Goal: Task Accomplishment & Management: Manage account settings

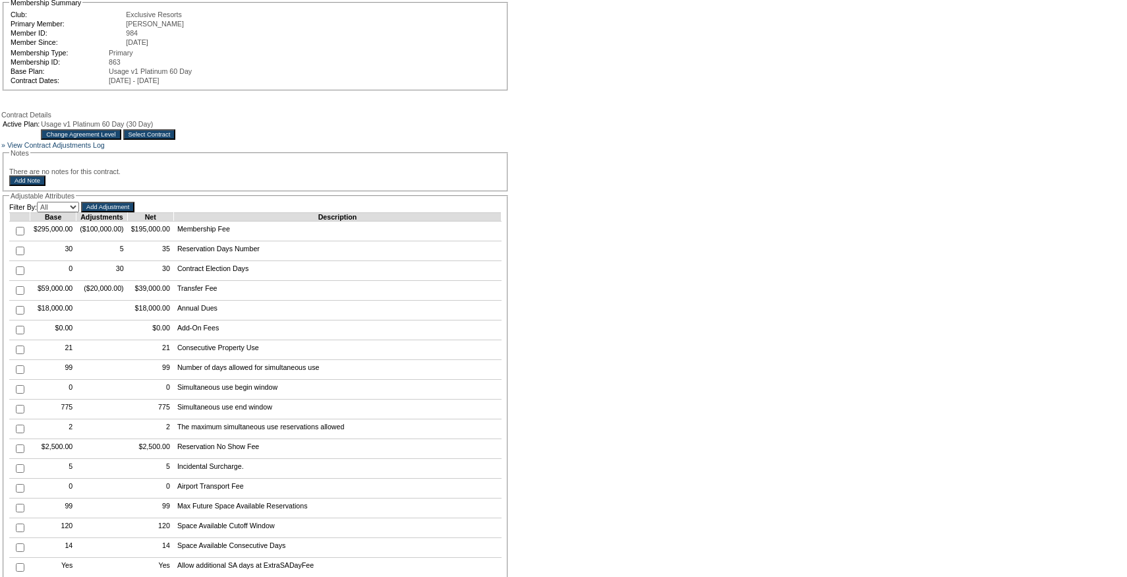
scroll to position [171, 0]
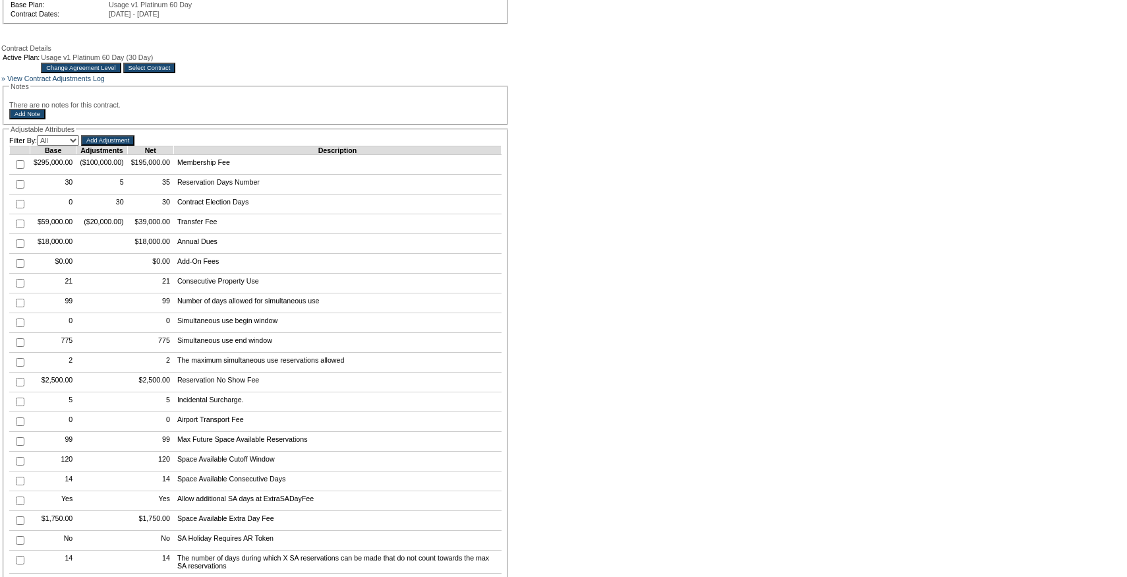
click at [121, 73] on input "Change Agreement Level" at bounding box center [81, 68] width 80 height 11
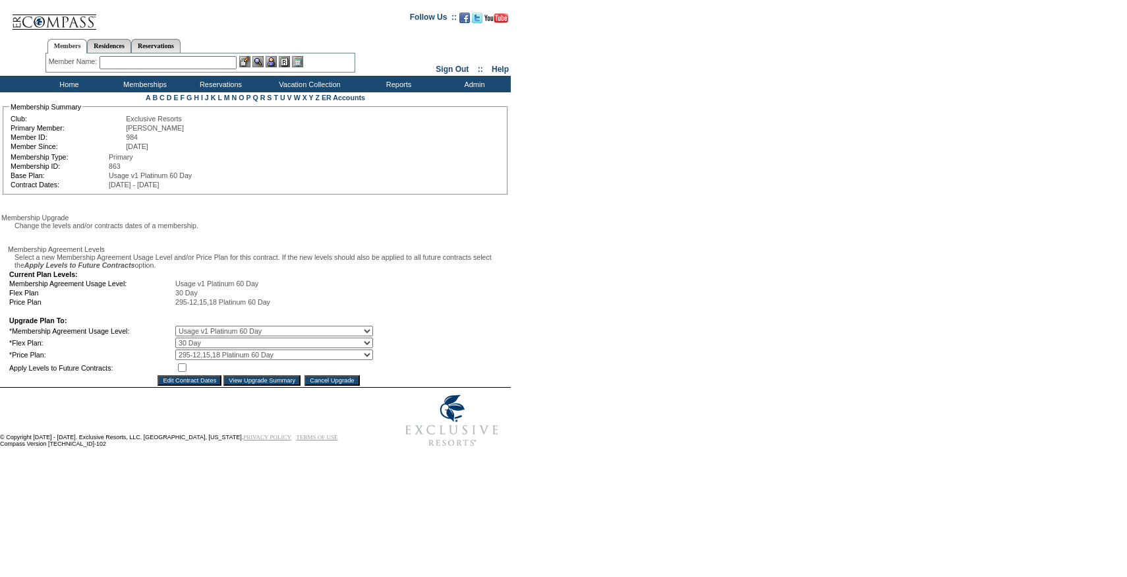
click at [214, 348] on select "0 Day 10 Day 20 Day 30 Day 40 Day 45 Day 50 Day 60 Day" at bounding box center [274, 342] width 198 height 11
select select "4"
click at [185, 348] on select "0 Day 10 Day 20 Day 30 Day 40 Day 45 Day 50 Day 60 Day" at bounding box center [274, 342] width 198 height 11
click at [187, 372] on input "checkbox" at bounding box center [182, 367] width 9 height 9
checkbox input "true"
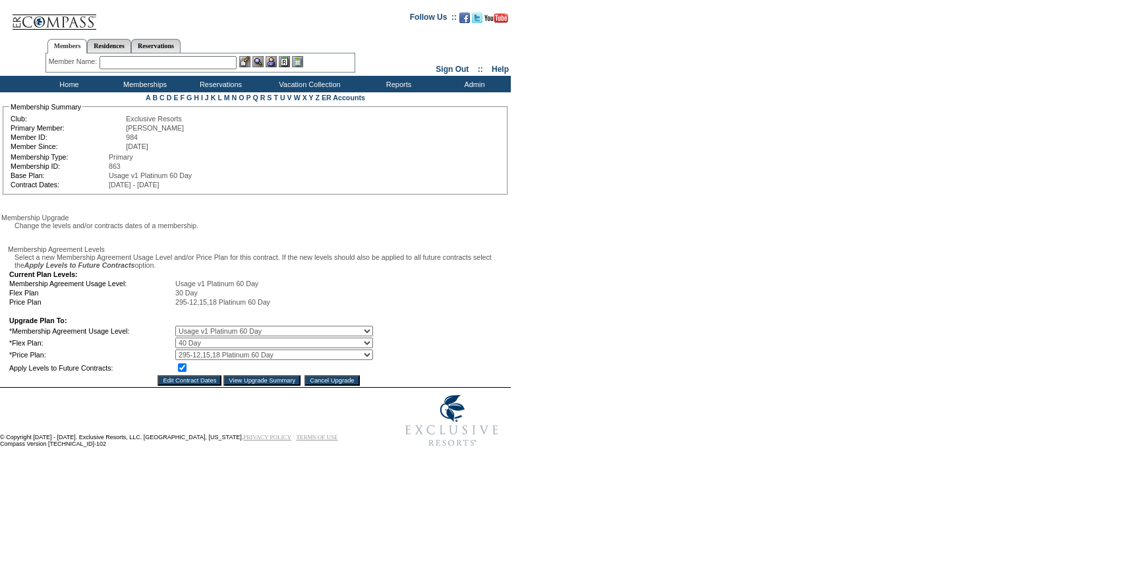
click at [239, 386] on input "View Upgrade Summary" at bounding box center [261, 380] width 77 height 11
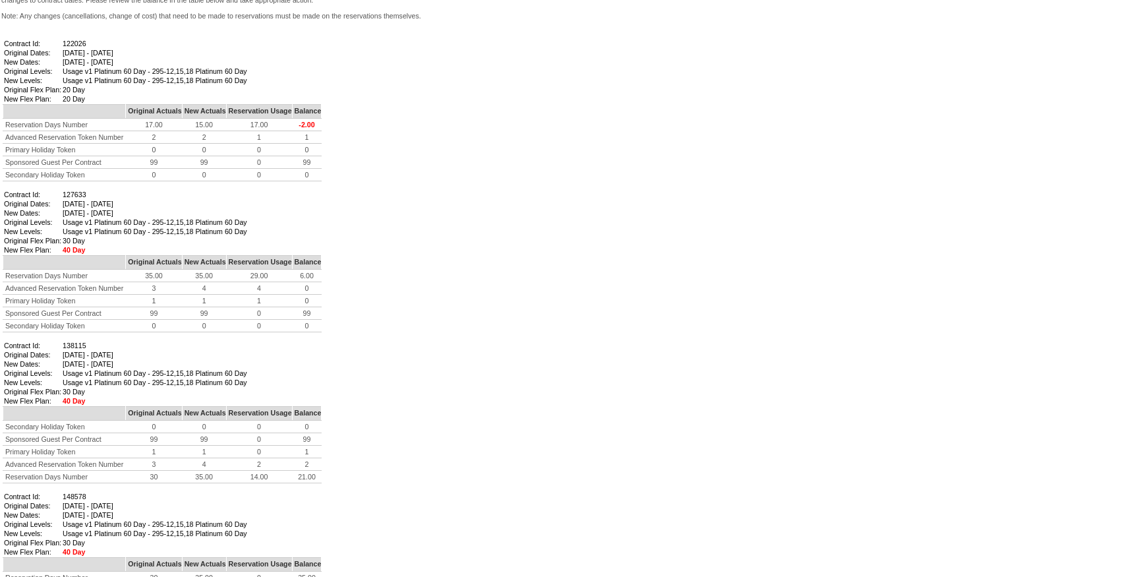
scroll to position [890, 0]
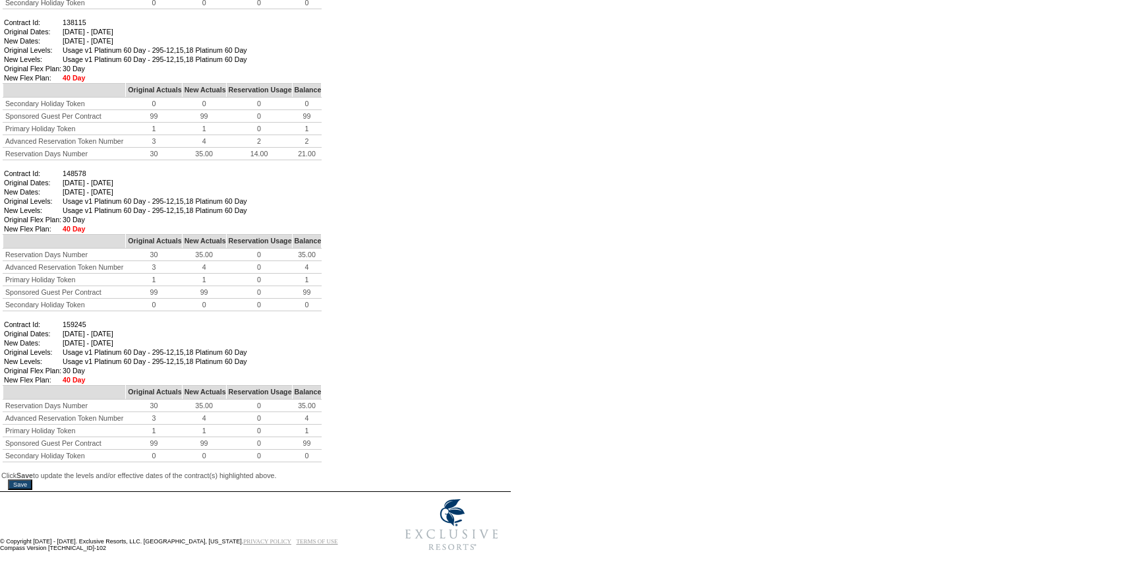
click at [27, 479] on input "Save" at bounding box center [20, 484] width 24 height 11
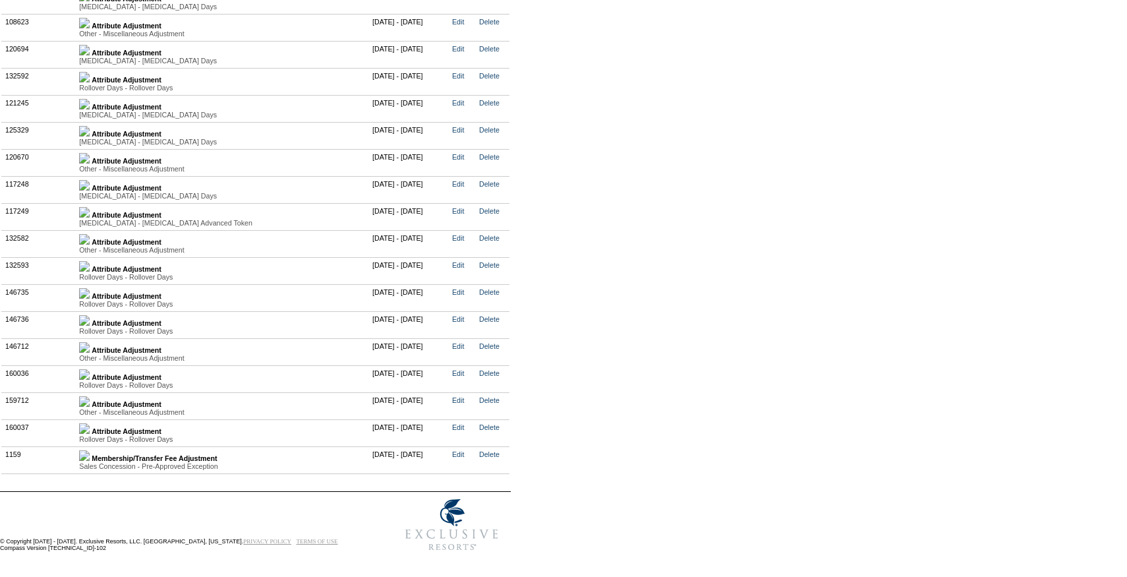
scroll to position [3226, 0]
click at [90, 399] on img at bounding box center [84, 401] width 11 height 11
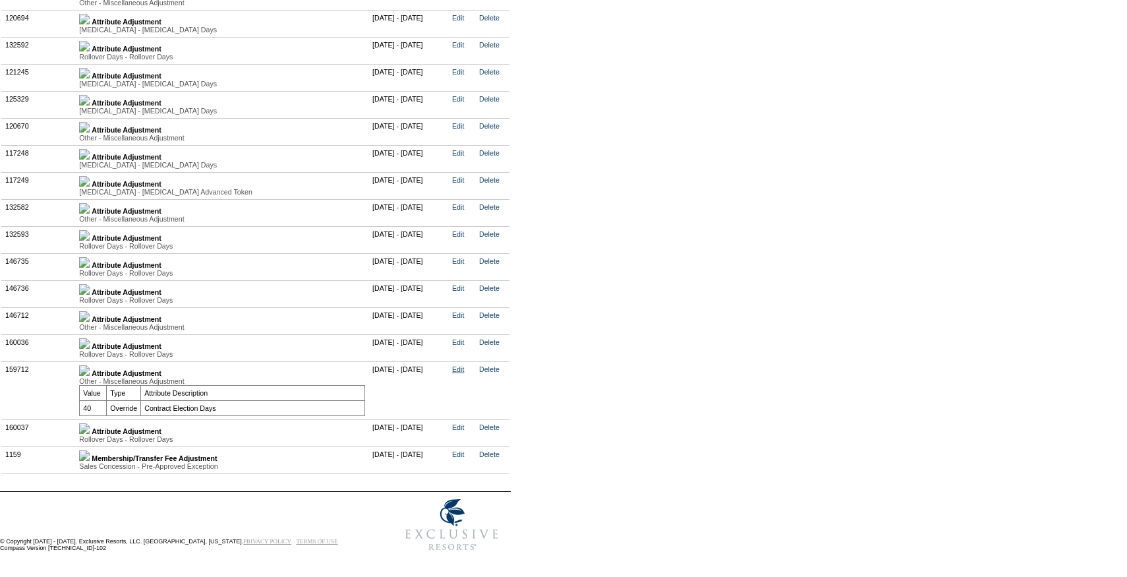
click at [464, 373] on link "Edit" at bounding box center [458, 369] width 12 height 8
